Goal: Task Accomplishment & Management: Manage account settings

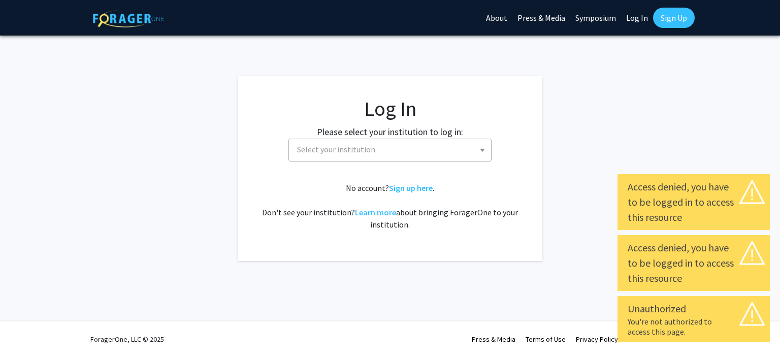
select select
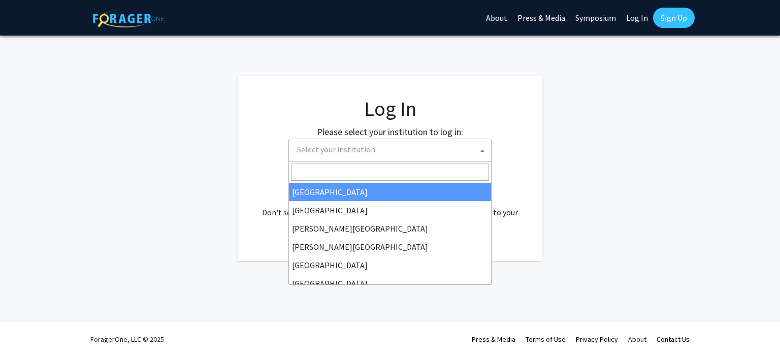
click at [394, 141] on span "Select your institution" at bounding box center [392, 149] width 198 height 21
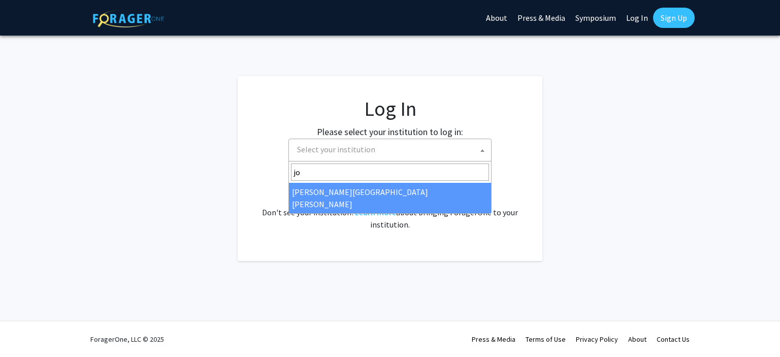
type input "jo"
select select "1"
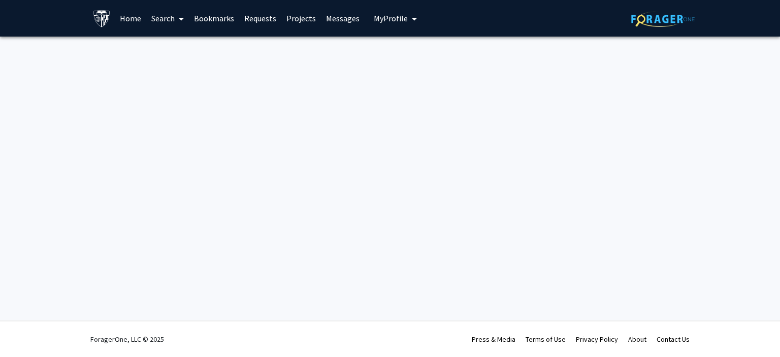
click at [401, 21] on span "My Profile" at bounding box center [391, 18] width 34 height 10
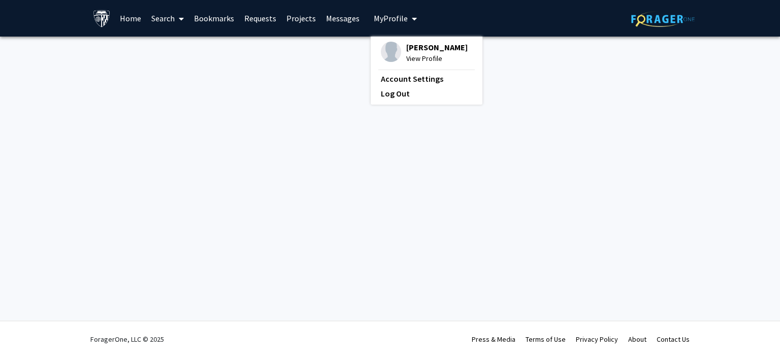
click at [399, 10] on button "My Profile" at bounding box center [395, 18] width 49 height 37
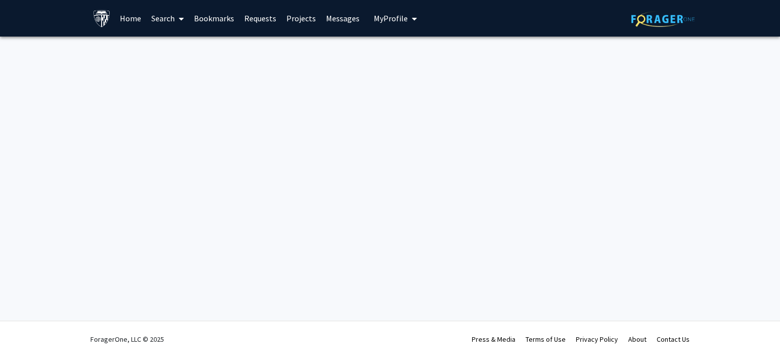
click at [300, 21] on link "Projects" at bounding box center [301, 19] width 40 height 36
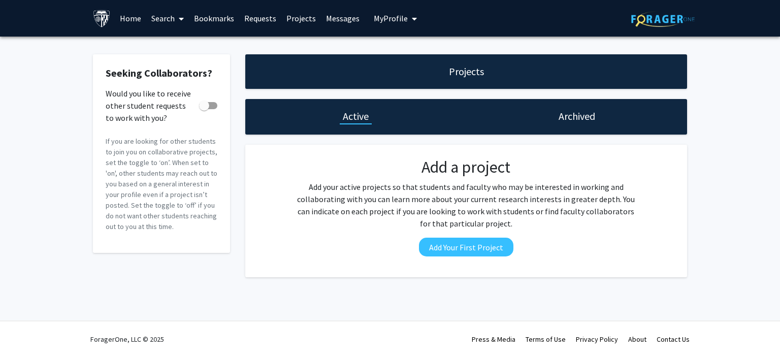
click at [408, 18] on span "My profile dropdown to access profile and logout" at bounding box center [412, 19] width 9 height 36
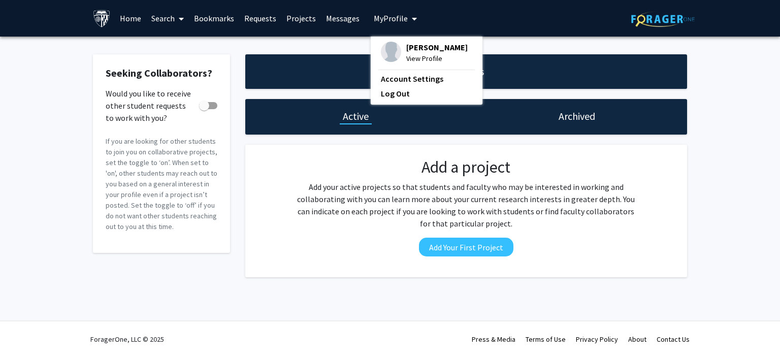
click at [419, 50] on span "Jiewen Luo" at bounding box center [436, 47] width 61 height 11
